Goal: Check status: Check status

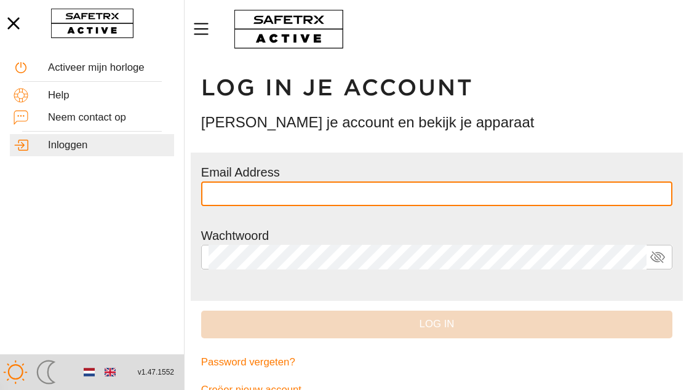
click at [403, 191] on input "text" at bounding box center [437, 194] width 457 height 25
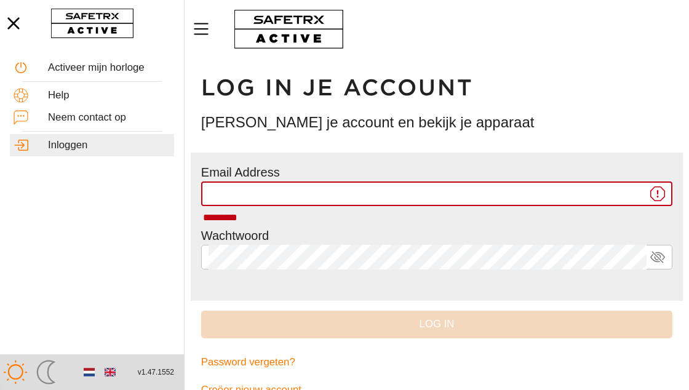
type input "**********"
click at [463, 193] on input "**********" at bounding box center [428, 194] width 438 height 25
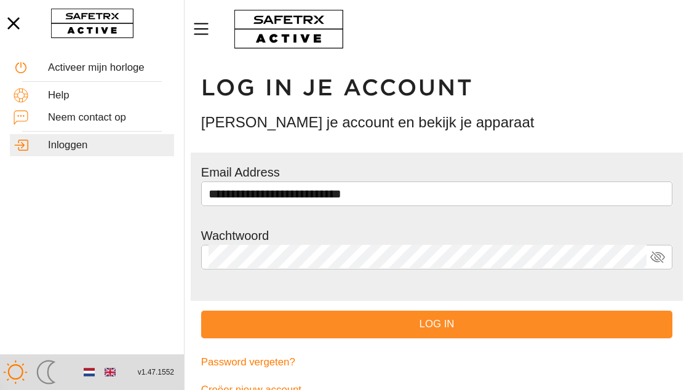
click at [390, 327] on span "Log in" at bounding box center [437, 325] width 452 height 18
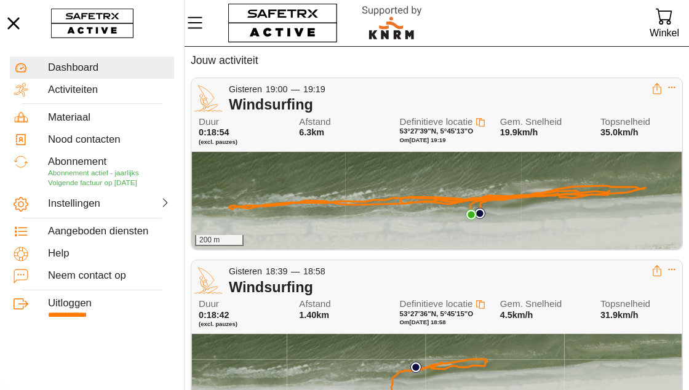
scroll to position [36, 0]
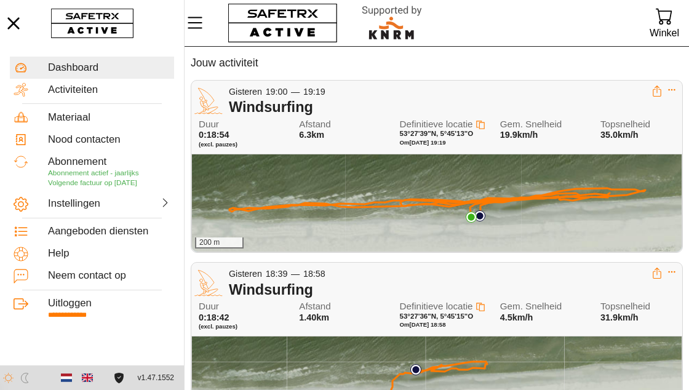
click at [505, 212] on div "200 m" at bounding box center [437, 202] width 490 height 97
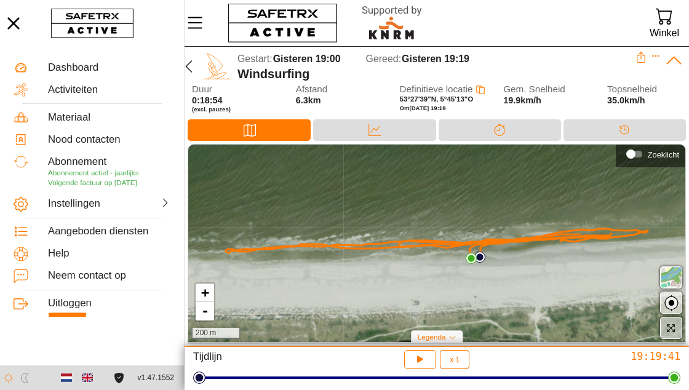
click at [670, 324] on icon "button" at bounding box center [672, 328] width 8 height 8
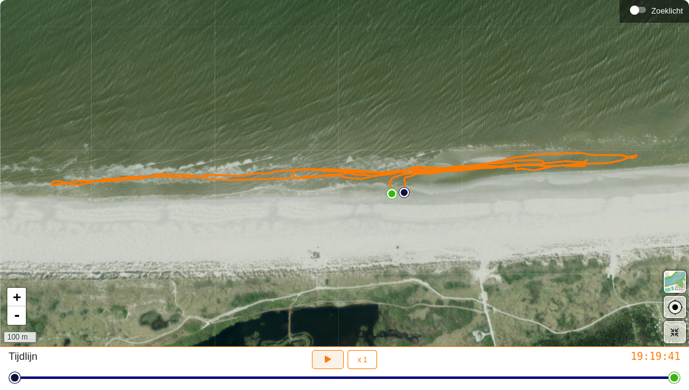
click at [327, 354] on icon "button" at bounding box center [328, 359] width 13 height 13
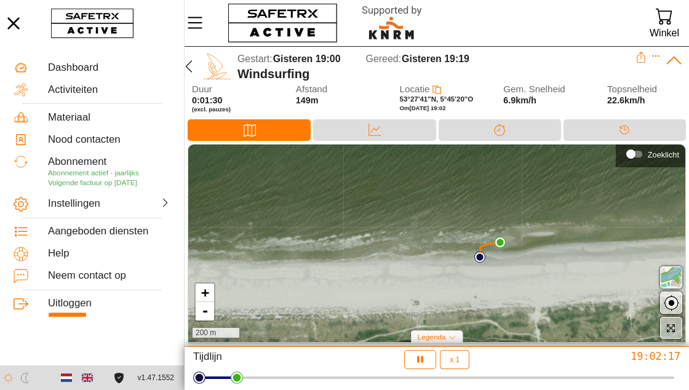
click at [677, 330] on span "button" at bounding box center [671, 328] width 15 height 15
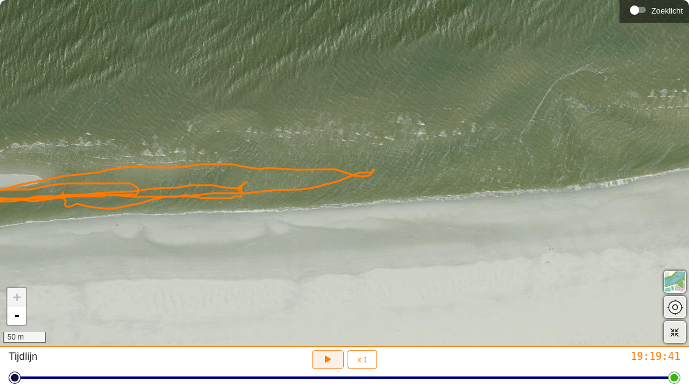
click at [331, 363] on icon "button" at bounding box center [328, 359] width 13 height 13
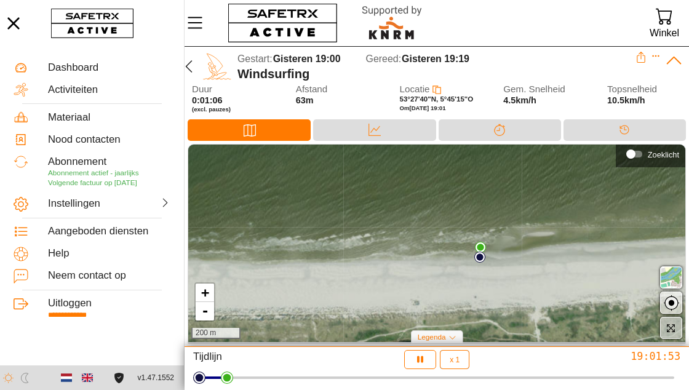
click at [674, 333] on icon "button" at bounding box center [671, 328] width 10 height 10
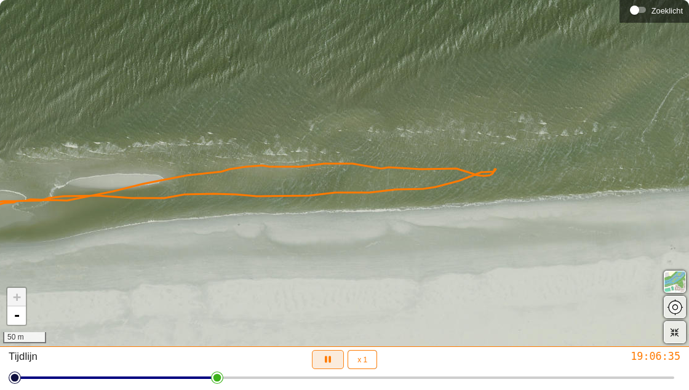
click at [328, 362] on icon "button" at bounding box center [328, 359] width 13 height 13
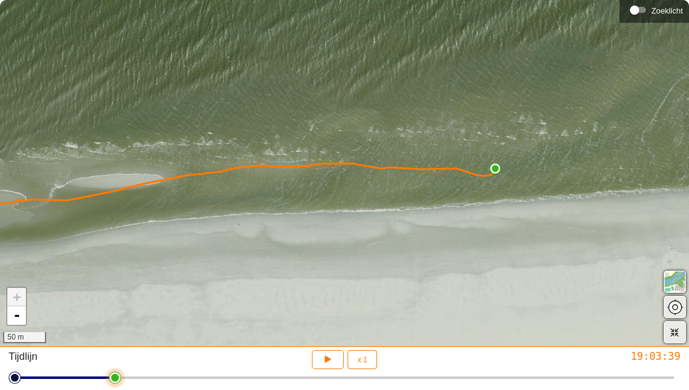
click at [120, 381] on div at bounding box center [115, 378] width 12 height 12
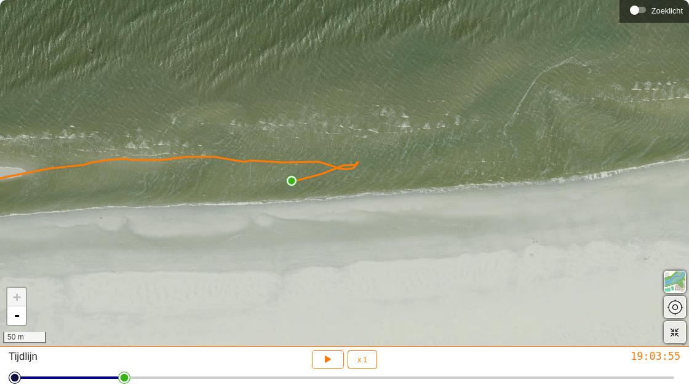
click at [10, 180] on div "+ - 50 m" at bounding box center [344, 173] width 689 height 346
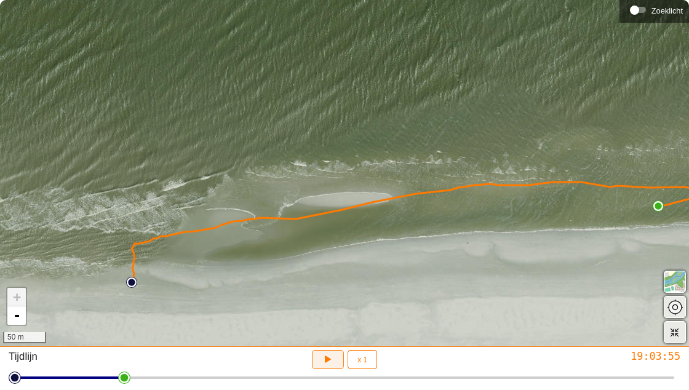
click at [324, 361] on icon "button" at bounding box center [328, 359] width 13 height 13
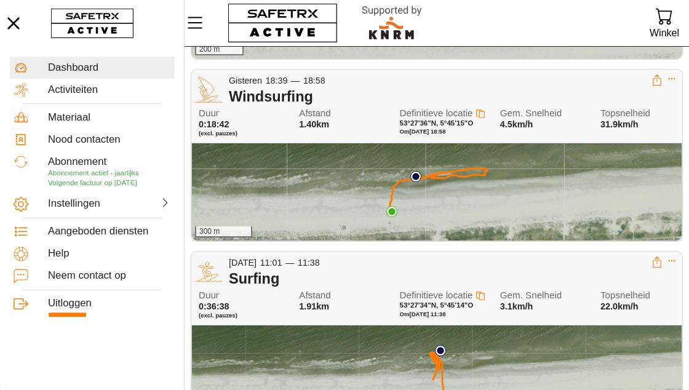
scroll to position [226, 0]
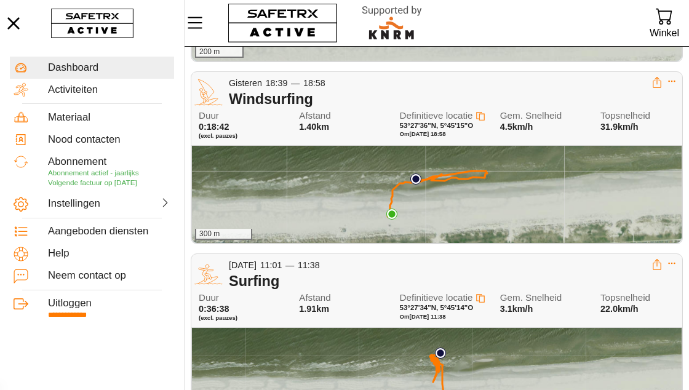
click at [495, 381] on div "300 m" at bounding box center [437, 376] width 490 height 97
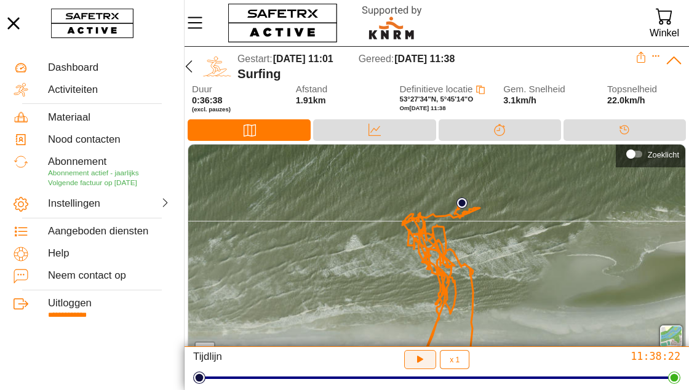
click at [423, 366] on icon "button" at bounding box center [420, 359] width 13 height 13
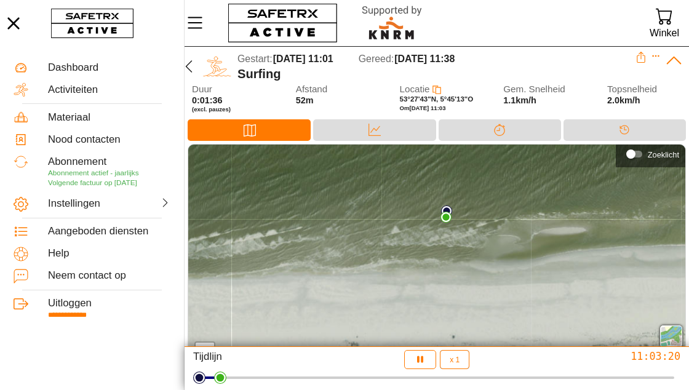
click at [670, 390] on span "button" at bounding box center [671, 387] width 15 height 15
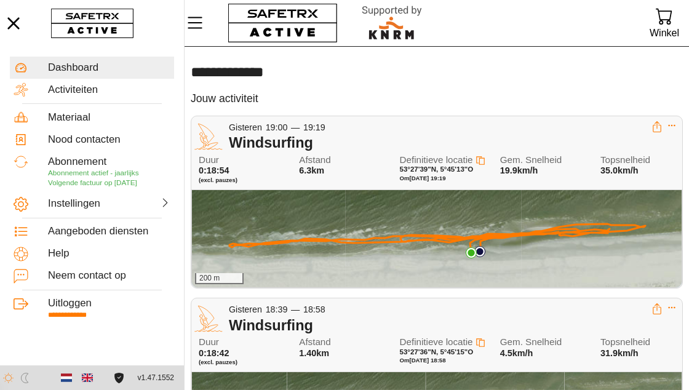
click at [411, 251] on div "200 m" at bounding box center [437, 238] width 490 height 97
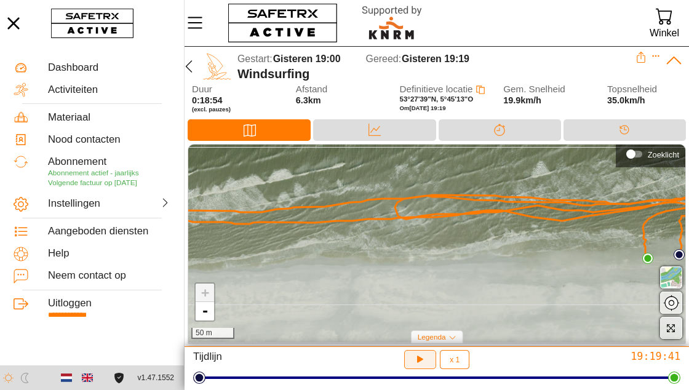
click at [422, 362] on icon "button" at bounding box center [420, 359] width 13 height 13
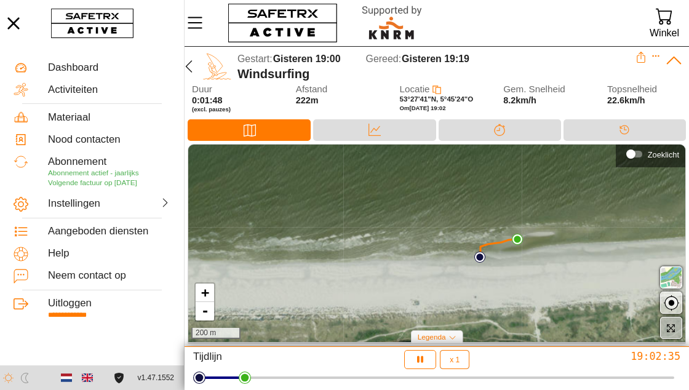
click at [666, 327] on icon "button" at bounding box center [671, 328] width 10 height 10
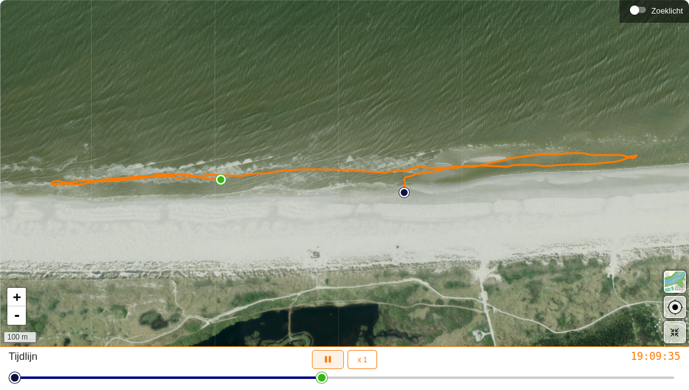
click at [330, 359] on icon "button" at bounding box center [328, 359] width 6 height 7
click at [328, 354] on icon "button" at bounding box center [328, 359] width 13 height 13
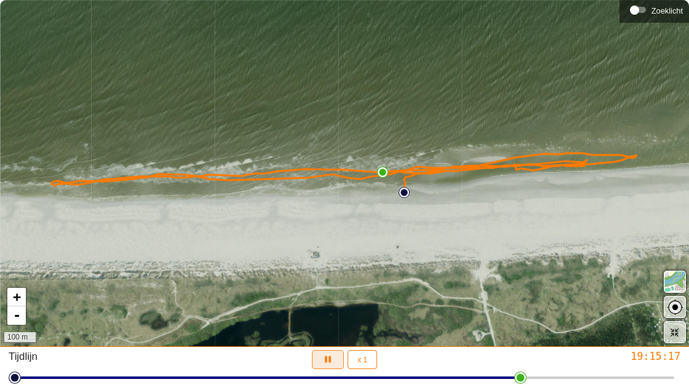
click at [328, 354] on icon "button" at bounding box center [328, 359] width 13 height 13
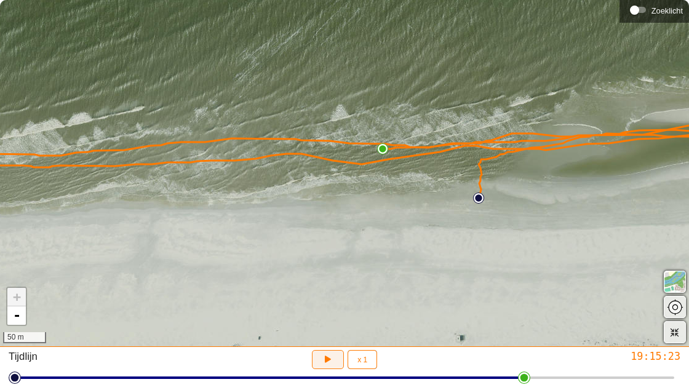
click at [332, 362] on icon "button" at bounding box center [328, 359] width 13 height 13
click at [332, 361] on icon "button" at bounding box center [328, 359] width 13 height 13
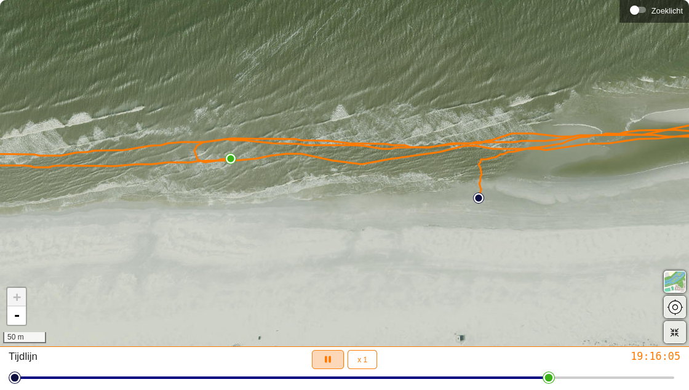
click at [332, 361] on icon "button" at bounding box center [328, 359] width 13 height 13
